Goal: Information Seeking & Learning: Compare options

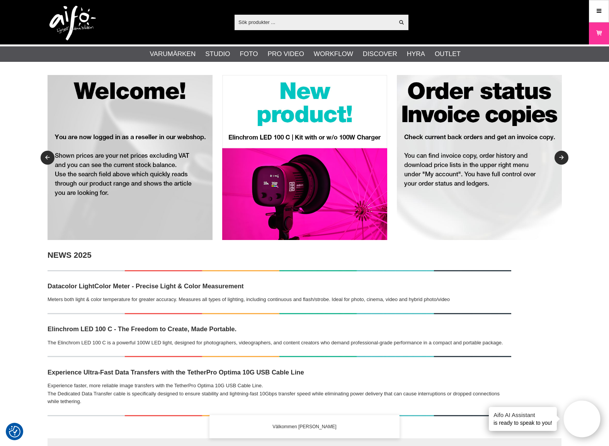
click at [271, 21] on input "text" at bounding box center [315, 22] width 160 height 12
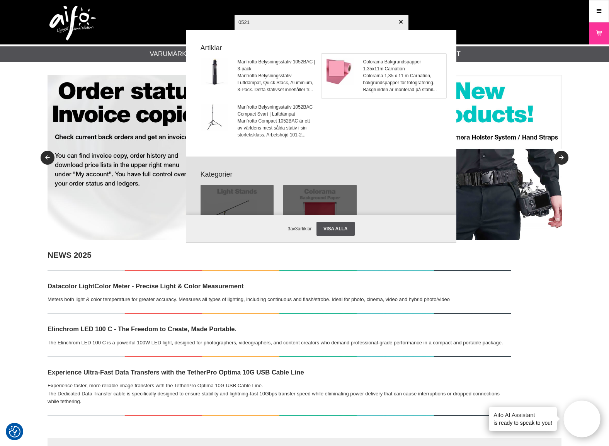
type input "0521"
click at [379, 69] on span "Colorama Bakgrundspapper 1.35x11m Carnation" at bounding box center [402, 65] width 78 height 14
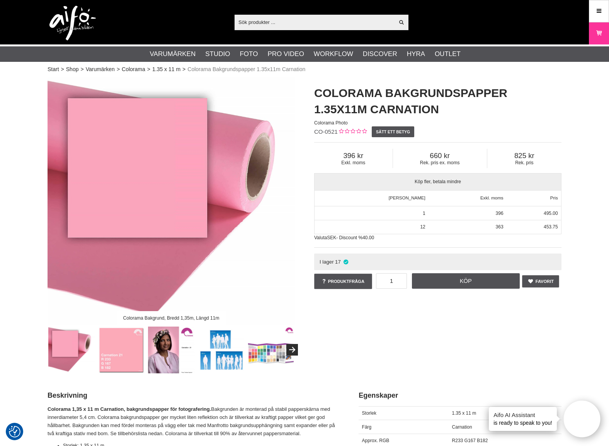
click at [272, 23] on input "text" at bounding box center [315, 22] width 160 height 12
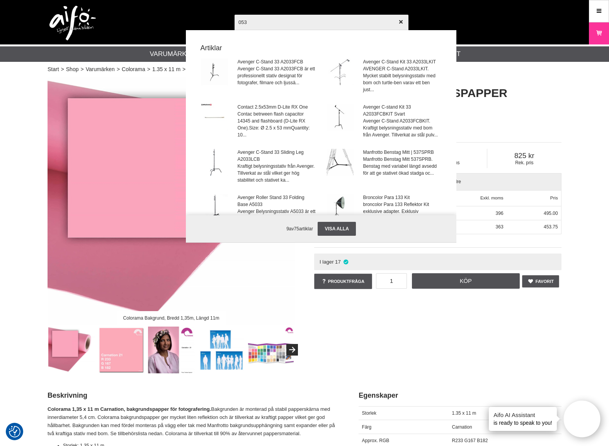
type input "0535"
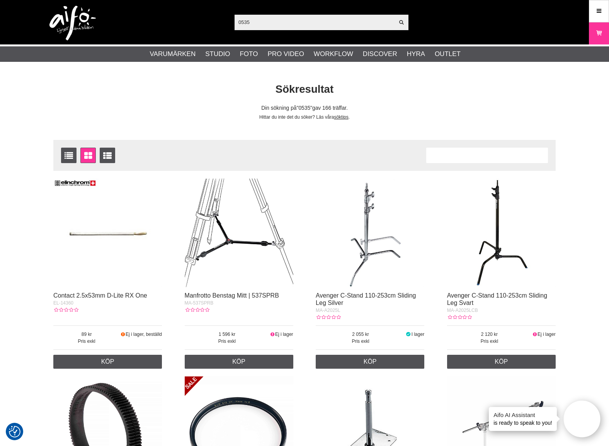
drag, startPoint x: 27, startPoint y: 124, endPoint x: 55, endPoint y: 129, distance: 28.6
click at [272, 26] on input "0535" at bounding box center [315, 22] width 160 height 12
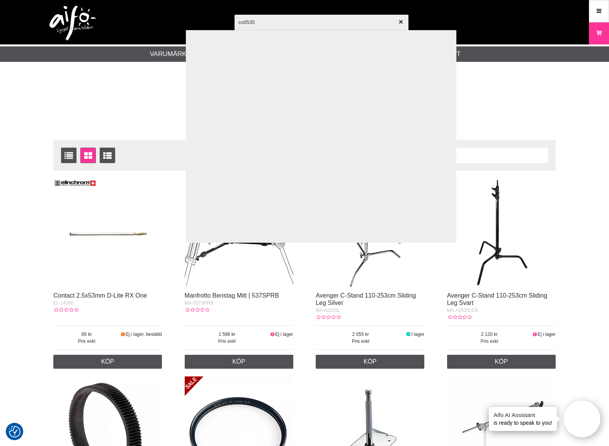
type input "co-0535"
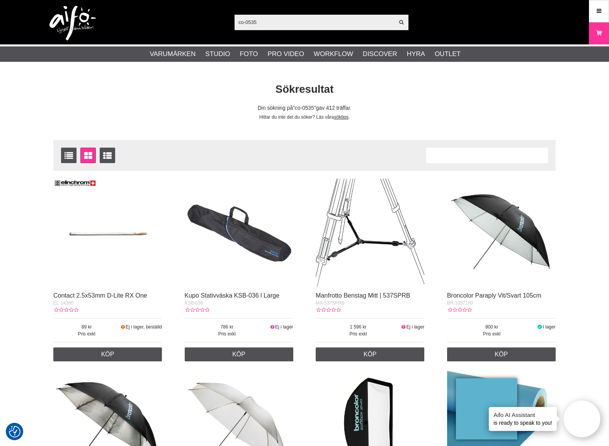
drag, startPoint x: 181, startPoint y: 23, endPoint x: 182, endPoint y: 28, distance: 5.2
click at [170, 25] on div "co-0535 Visa alla Artiklar Kategorier av artiklar Din sökning på gav inga träff…" at bounding box center [305, 22] width 526 height 44
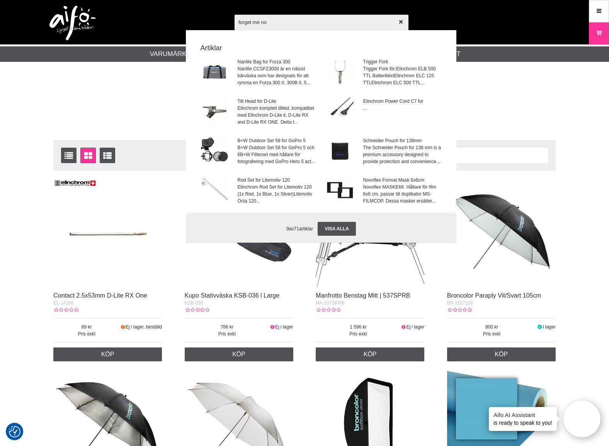
type input "forget me not"
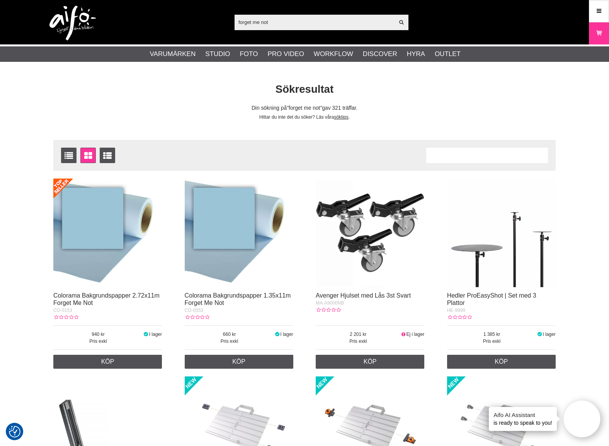
click at [261, 19] on input "forget me not" at bounding box center [315, 22] width 160 height 12
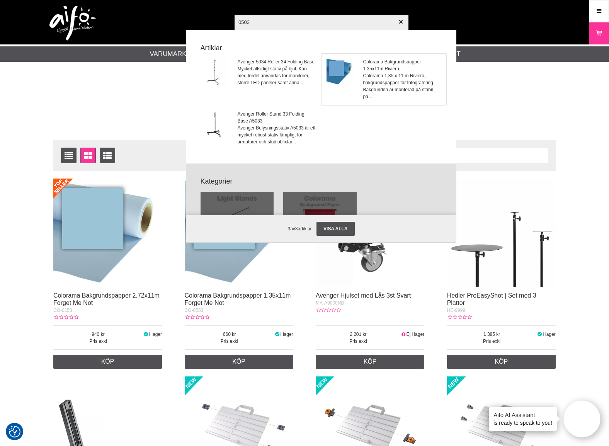
type input "0503"
click at [396, 77] on span "Colorama 1,35 x 11 m Riviera, bakgrundspapper för fotografering. Bakgrunden är …" at bounding box center [402, 86] width 78 height 28
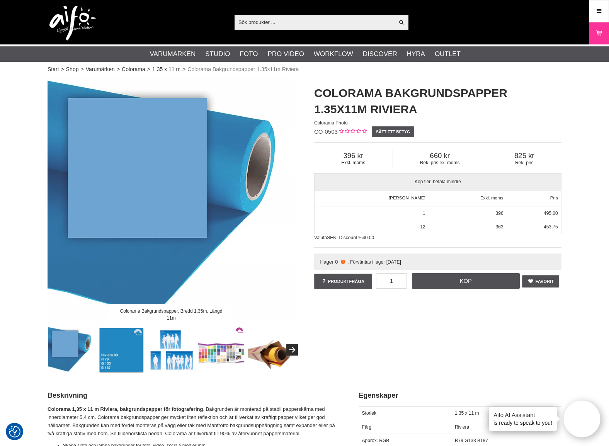
click at [283, 26] on input "text" at bounding box center [315, 22] width 160 height 12
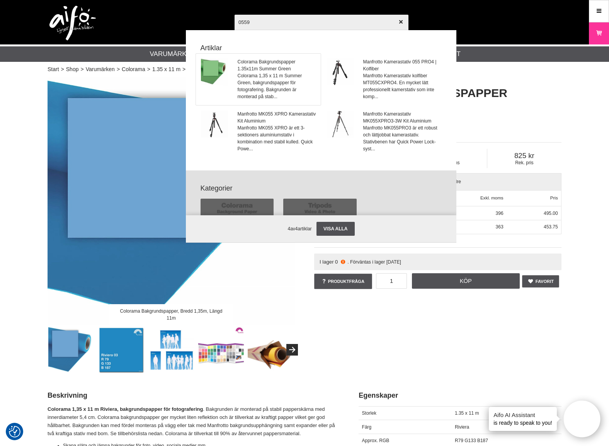
type input "0559"
click at [268, 66] on span "Colorama Bakgrundspapper 1.35x11m Summer Green" at bounding box center [277, 65] width 78 height 14
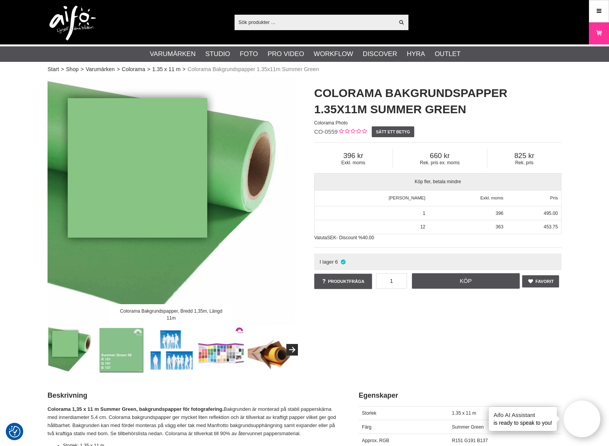
click at [263, 23] on input "text" at bounding box center [315, 22] width 160 height 12
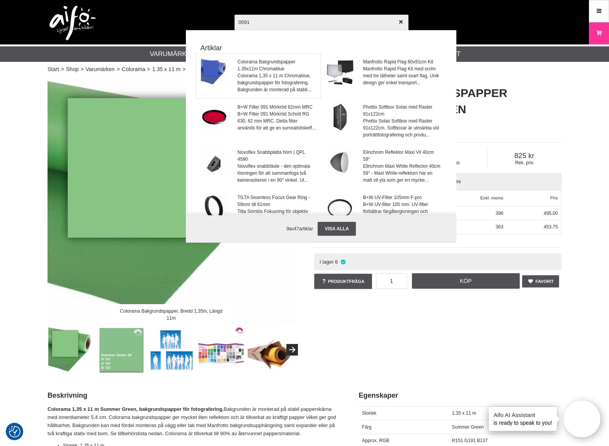
type input "0591"
click at [266, 67] on span "Colorama Bakgrundspapper 1.35x11m Chromablue" at bounding box center [277, 65] width 78 height 14
